Goal: Communication & Community: Ask a question

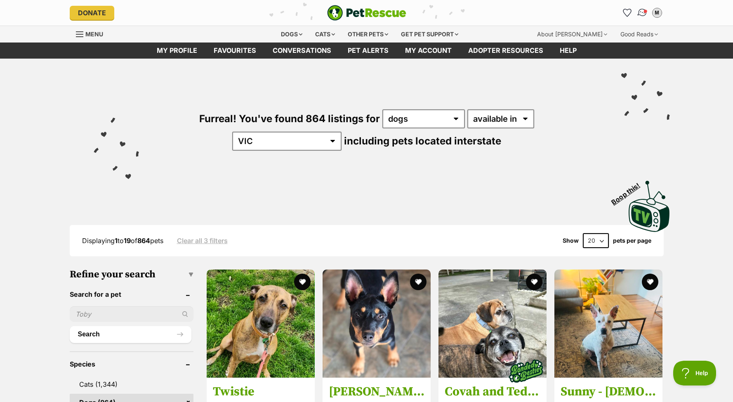
click at [641, 13] on img "Conversations" at bounding box center [642, 12] width 11 height 11
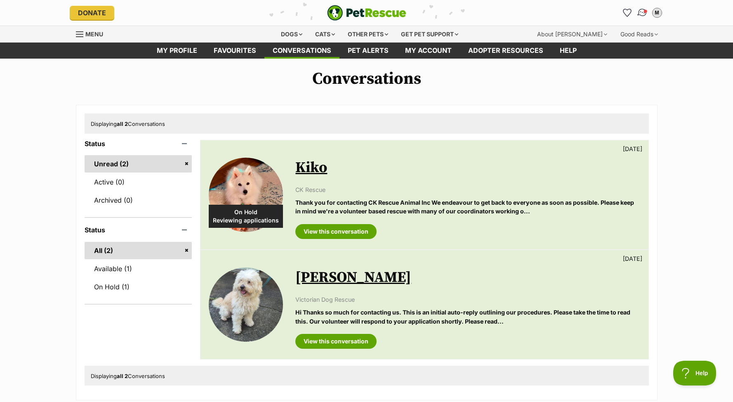
click at [641, 9] on img "Conversations" at bounding box center [642, 12] width 11 height 11
click at [116, 265] on link "Available (1)" at bounding box center [139, 268] width 108 height 17
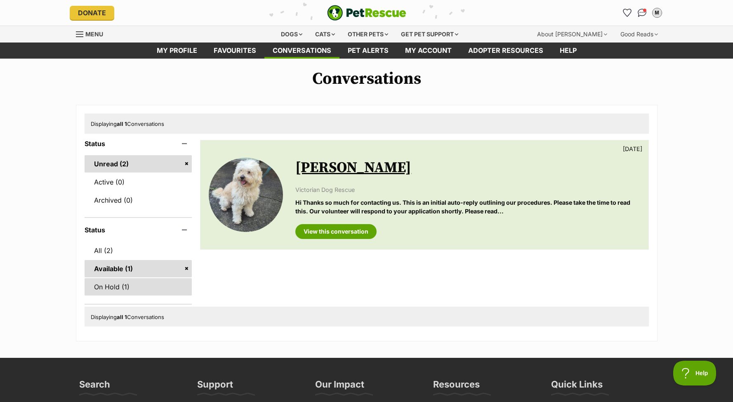
click at [115, 283] on link "On Hold (1)" at bounding box center [139, 286] width 108 height 17
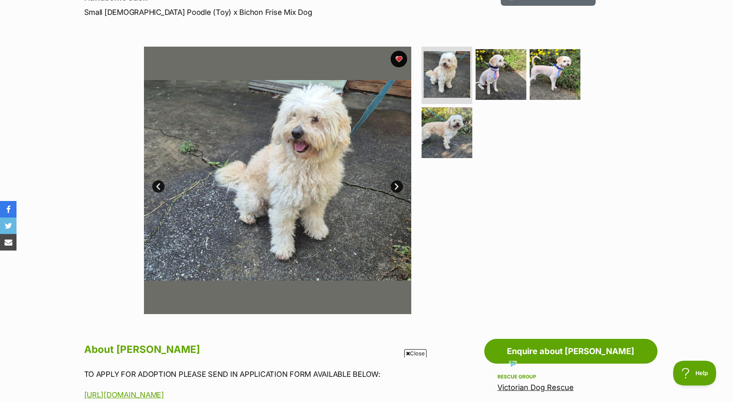
scroll to position [126, 0]
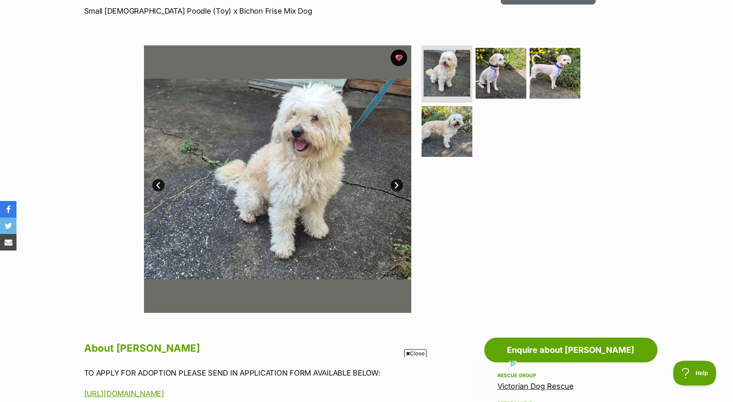
click at [397, 183] on link "Next" at bounding box center [397, 185] width 12 height 12
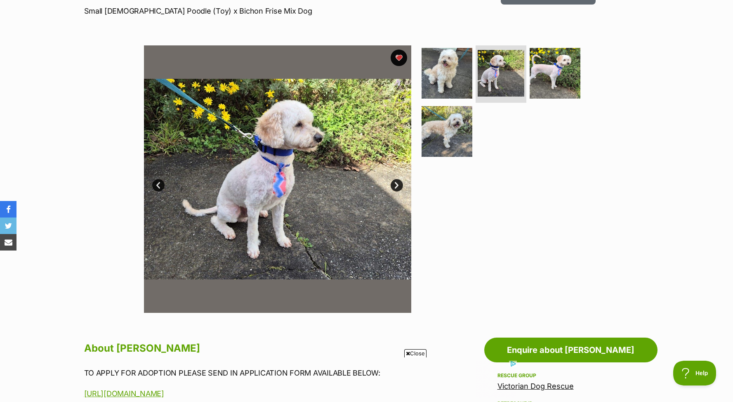
click at [397, 183] on link "Next" at bounding box center [397, 185] width 12 height 12
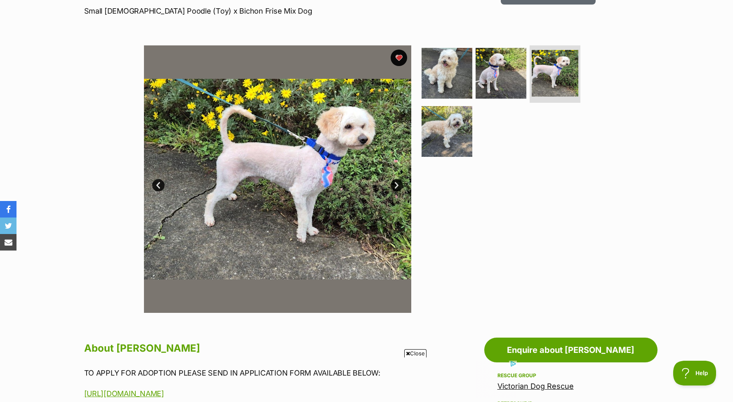
click at [397, 183] on link "Next" at bounding box center [397, 185] width 12 height 12
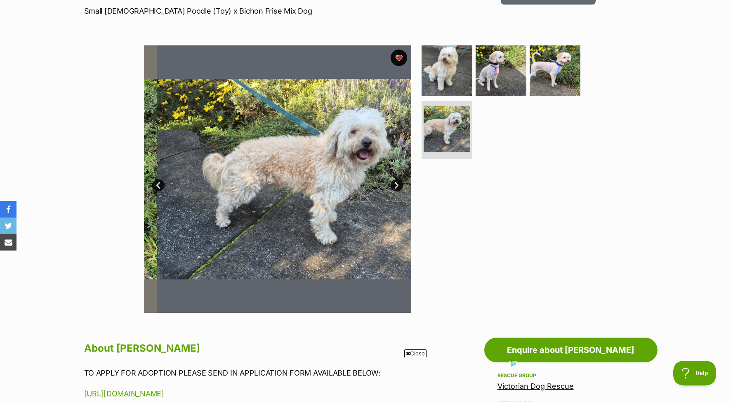
click at [397, 183] on link "Next" at bounding box center [397, 185] width 12 height 12
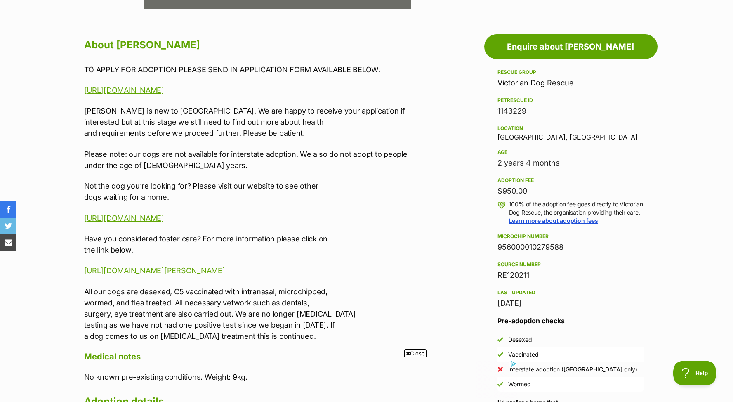
scroll to position [422, 0]
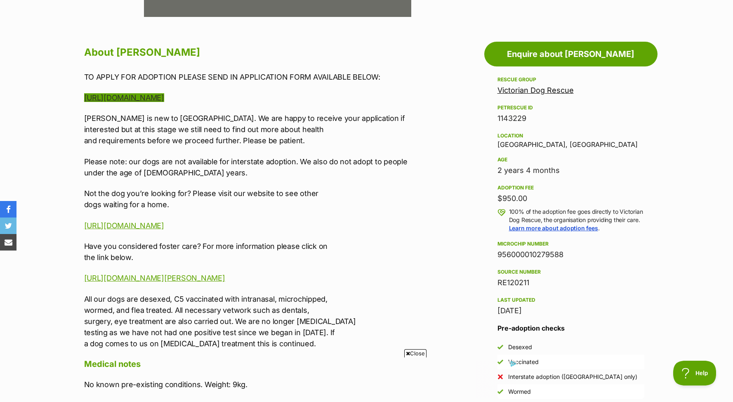
click at [164, 97] on link "[URL][DOMAIN_NAME]" at bounding box center [124, 97] width 80 height 9
